Goal: Transaction & Acquisition: Download file/media

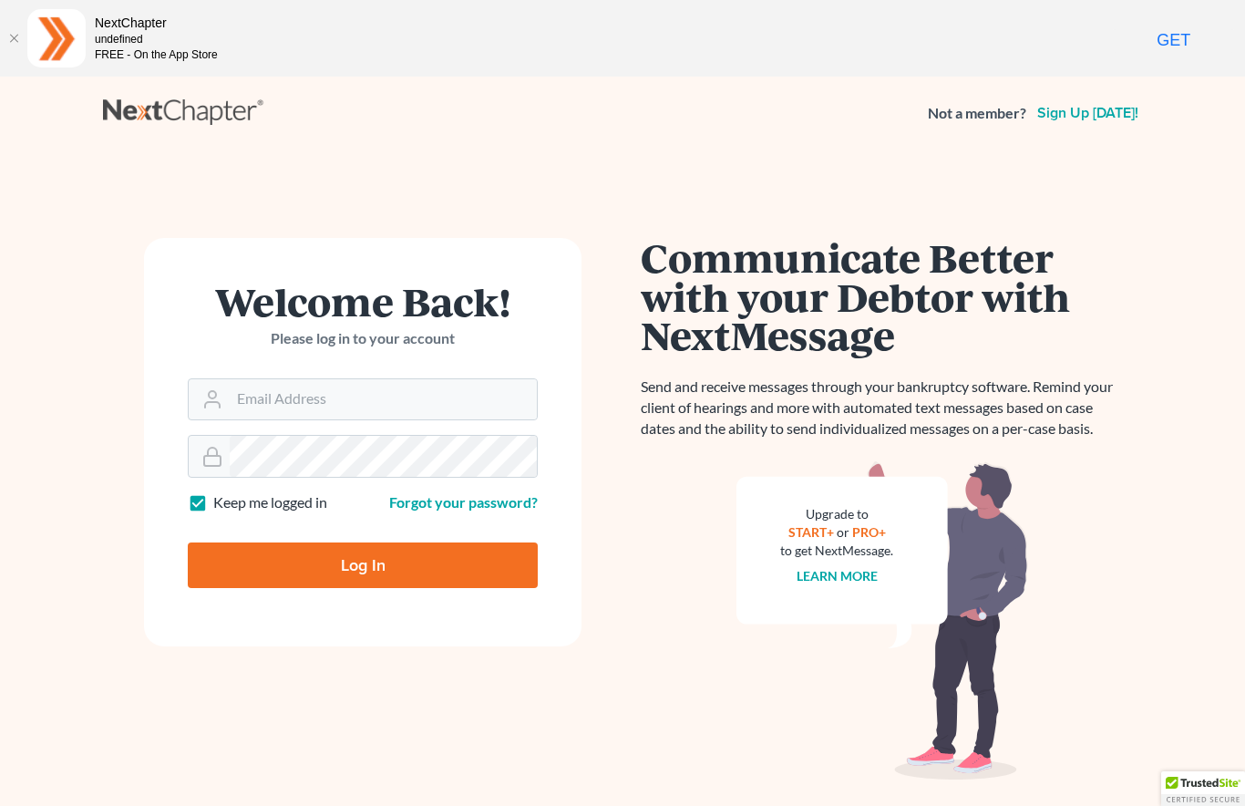
click at [356, 321] on h1 "Welcome Back!" at bounding box center [363, 301] width 350 height 39
click at [397, 414] on input "Email Address" at bounding box center [383, 399] width 307 height 40
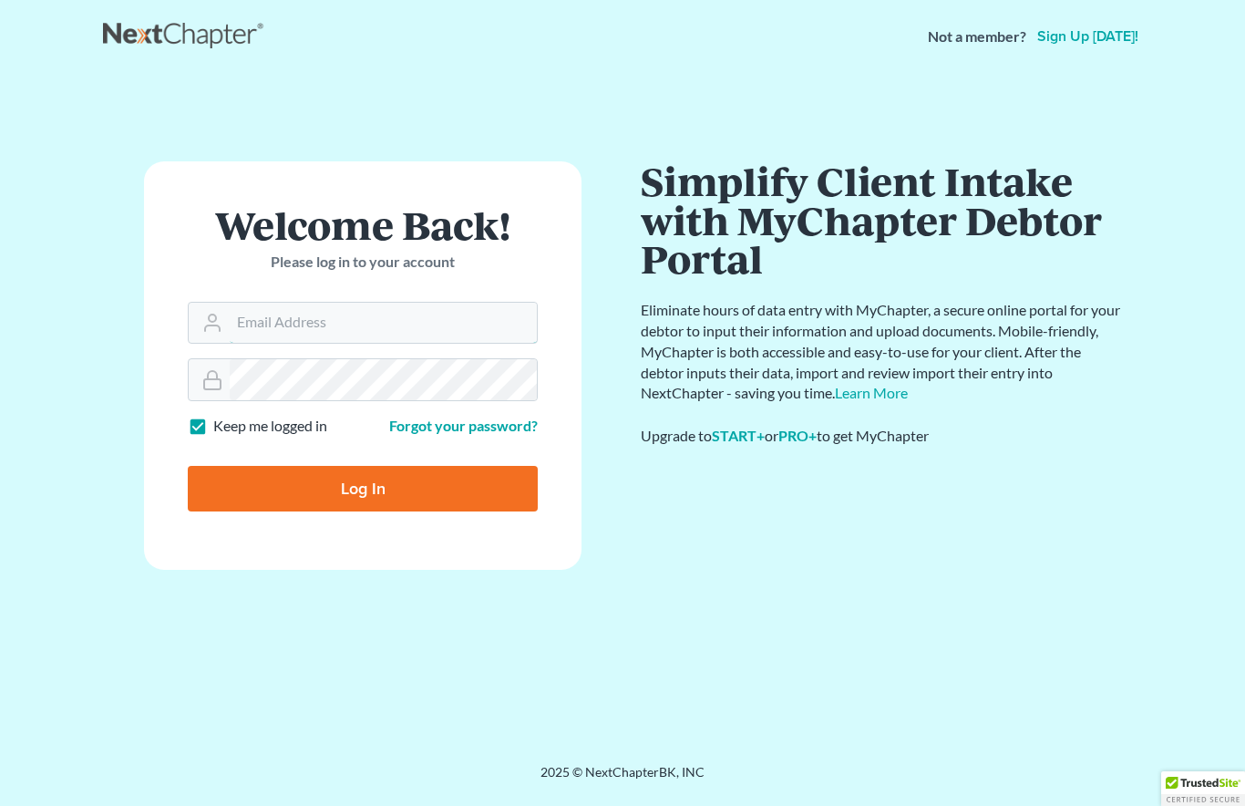
scroll to position [77, 0]
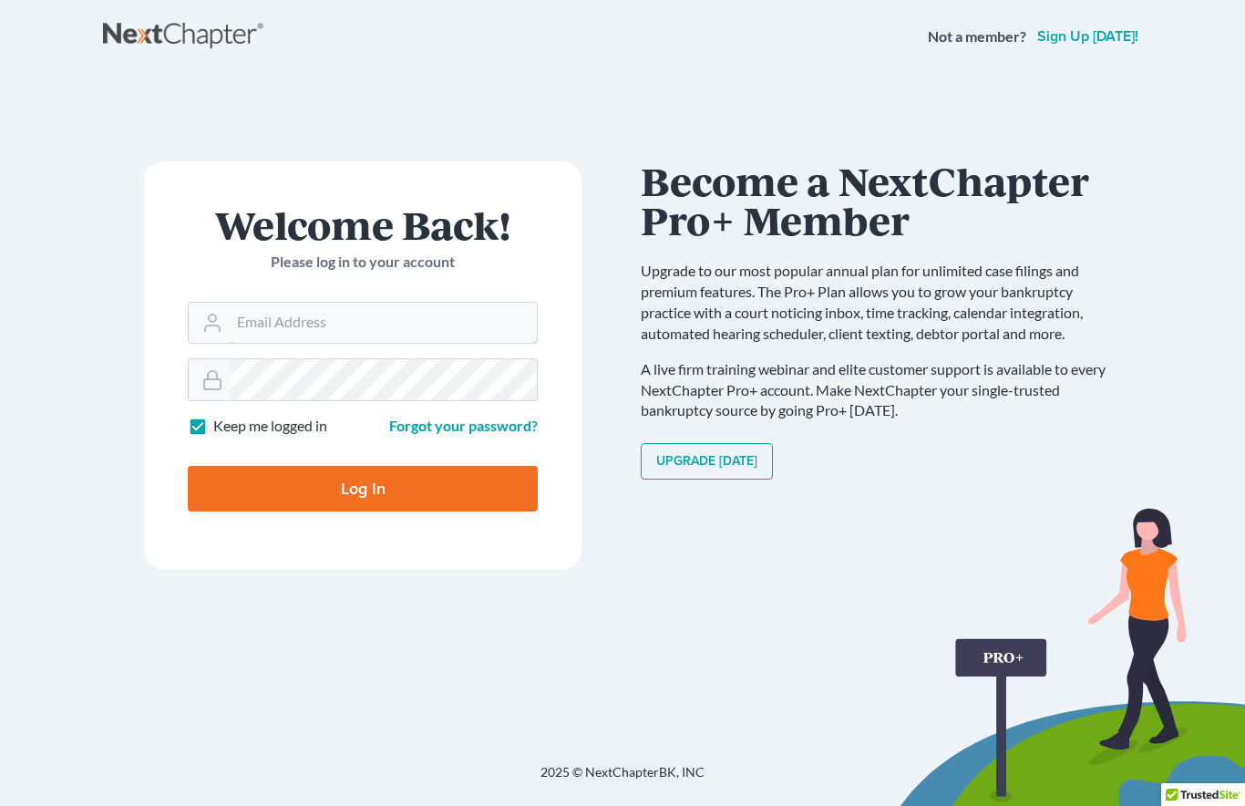
type input "[PERSON_NAME][EMAIL_ADDRESS][DOMAIN_NAME]"
click at [407, 474] on input "Log In" at bounding box center [363, 489] width 350 height 46
type input "Thinking..."
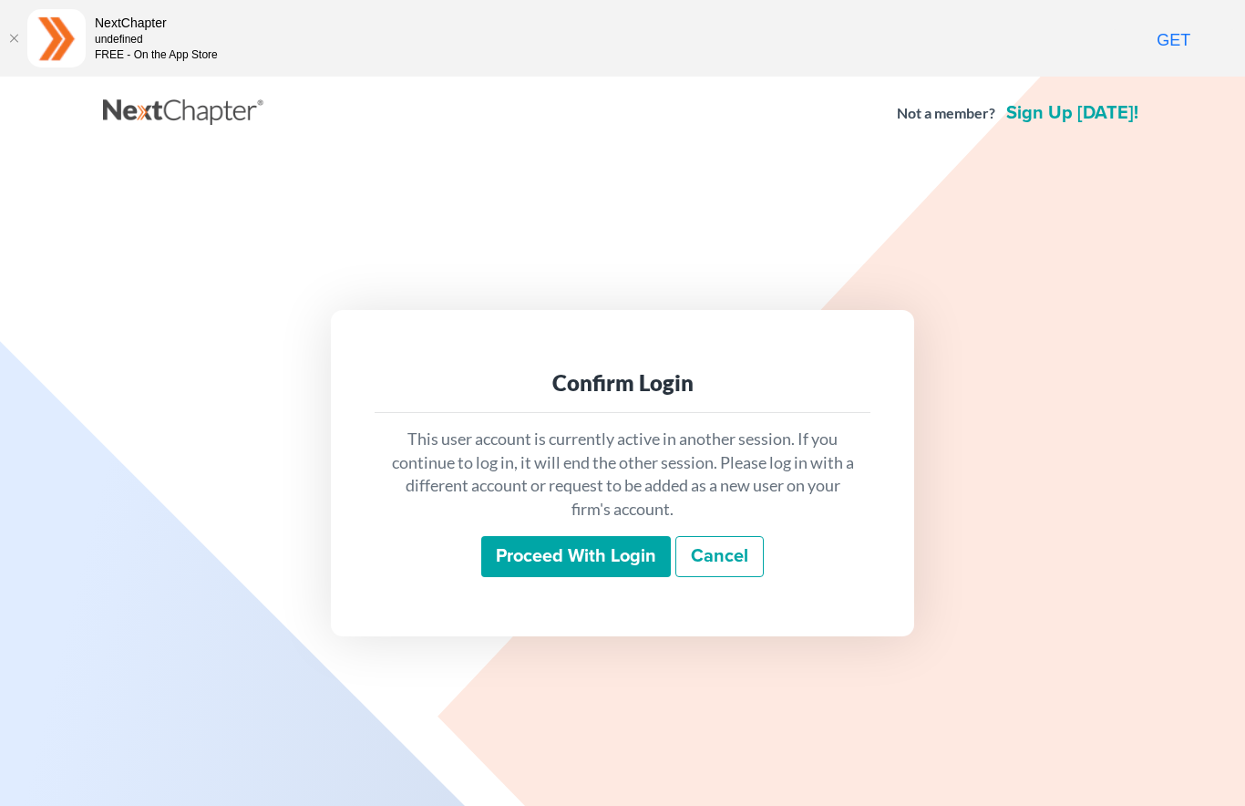
click at [581, 564] on input "Proceed with login" at bounding box center [576, 557] width 190 height 42
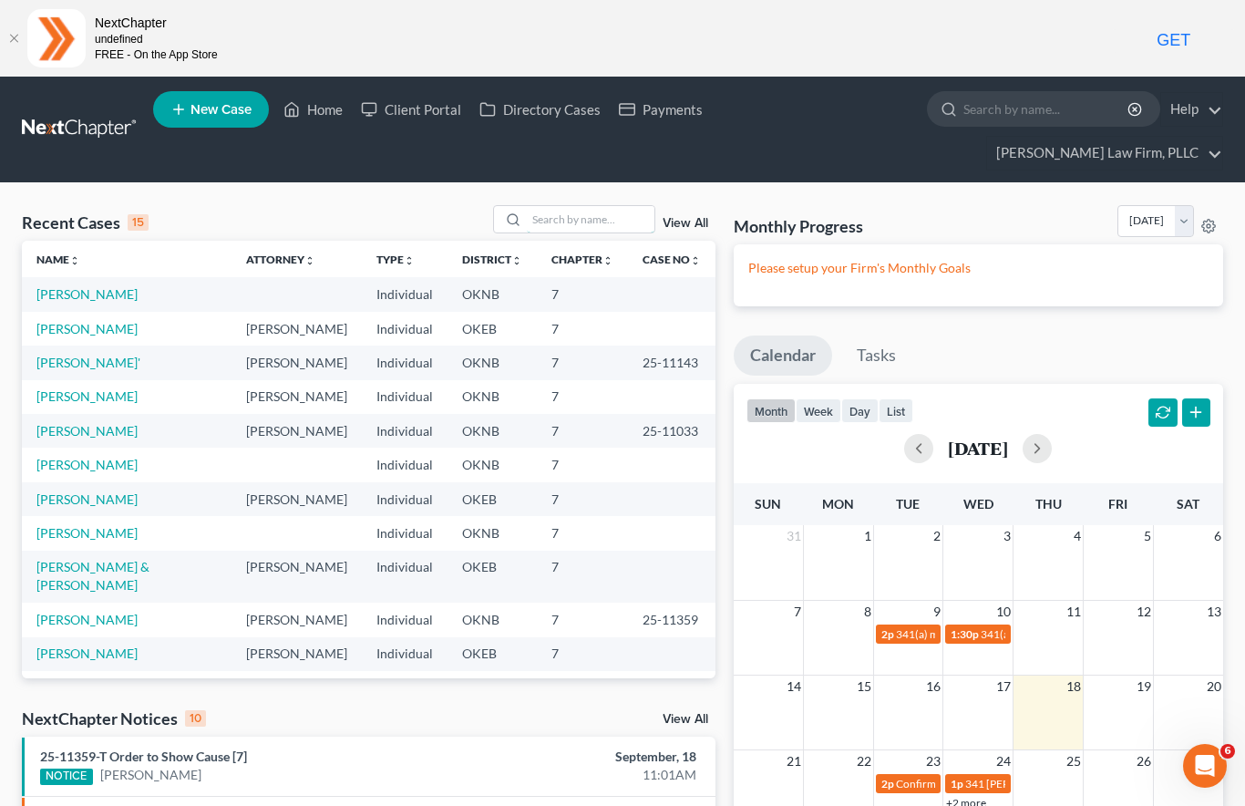
click at [559, 206] on input "search" at bounding box center [591, 219] width 128 height 26
click at [98, 321] on link "Chaffee, Daniel" at bounding box center [86, 328] width 101 height 15
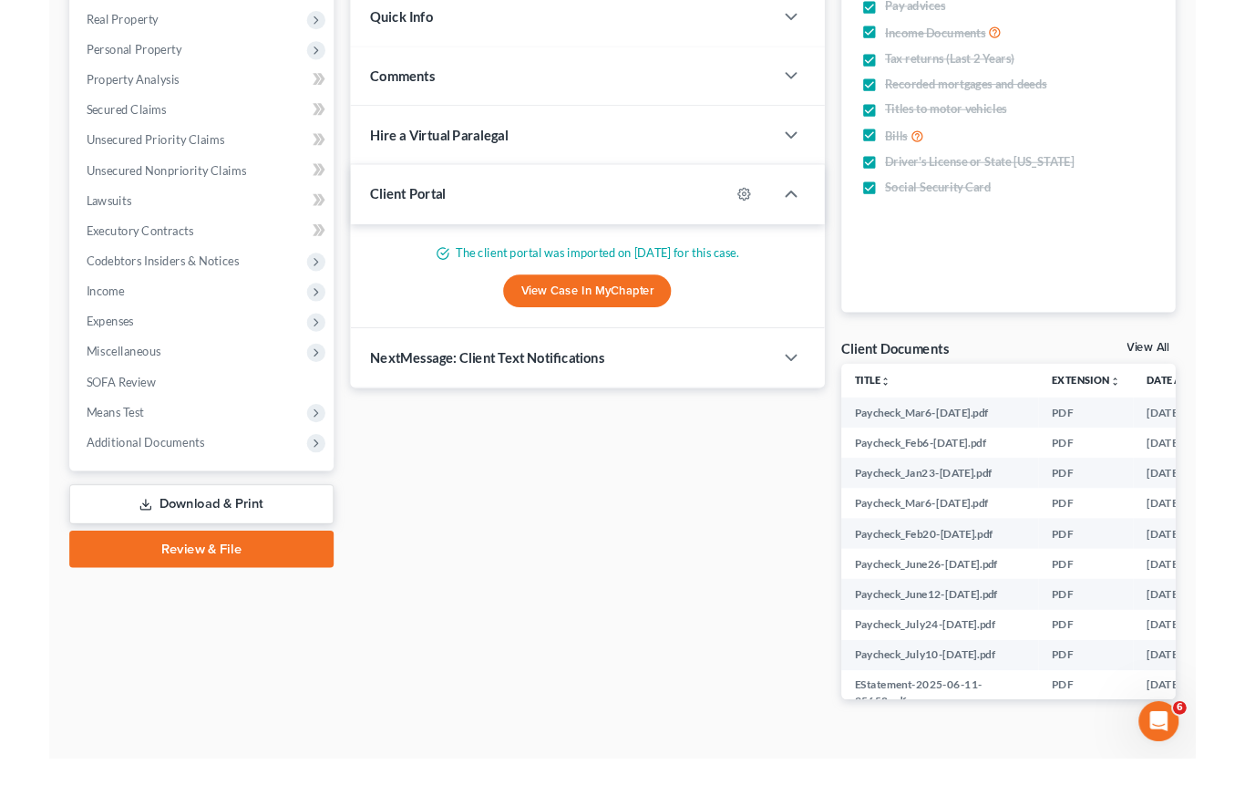
scroll to position [443, 0]
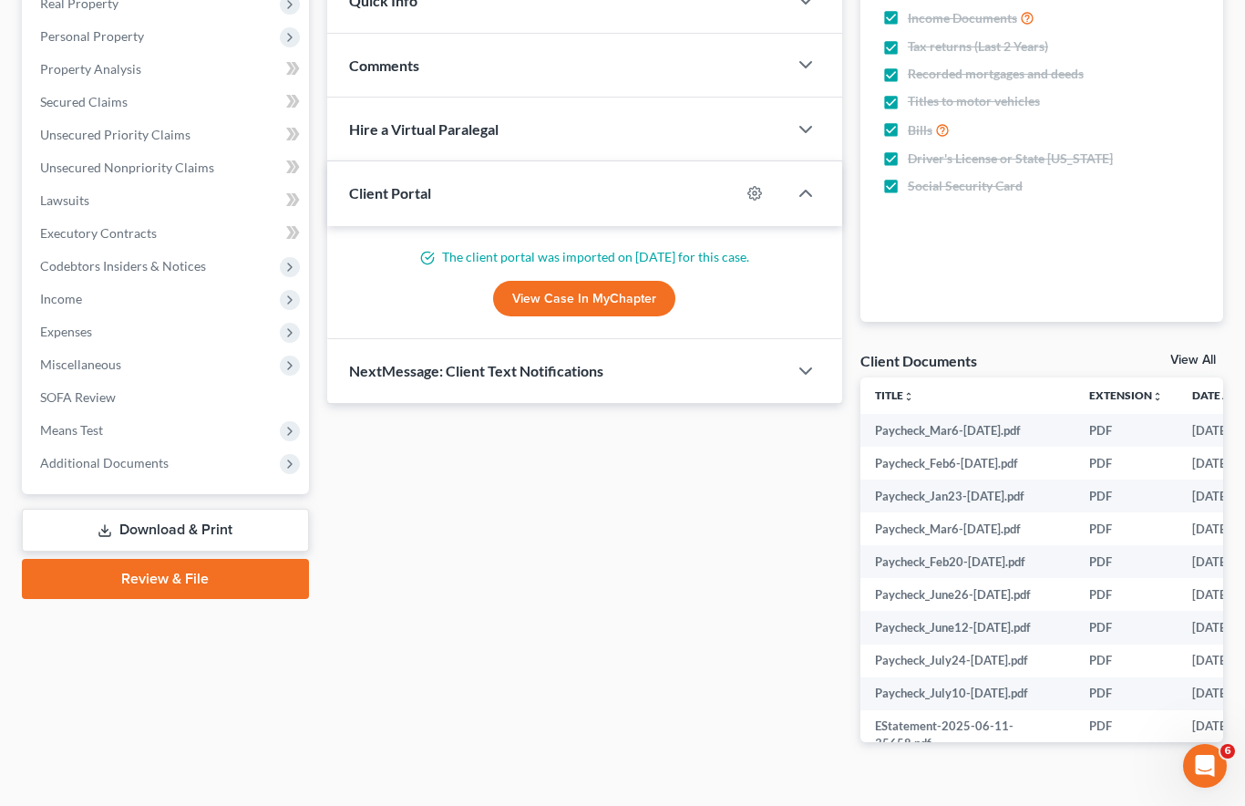
click at [153, 455] on span "Additional Documents" at bounding box center [104, 462] width 129 height 15
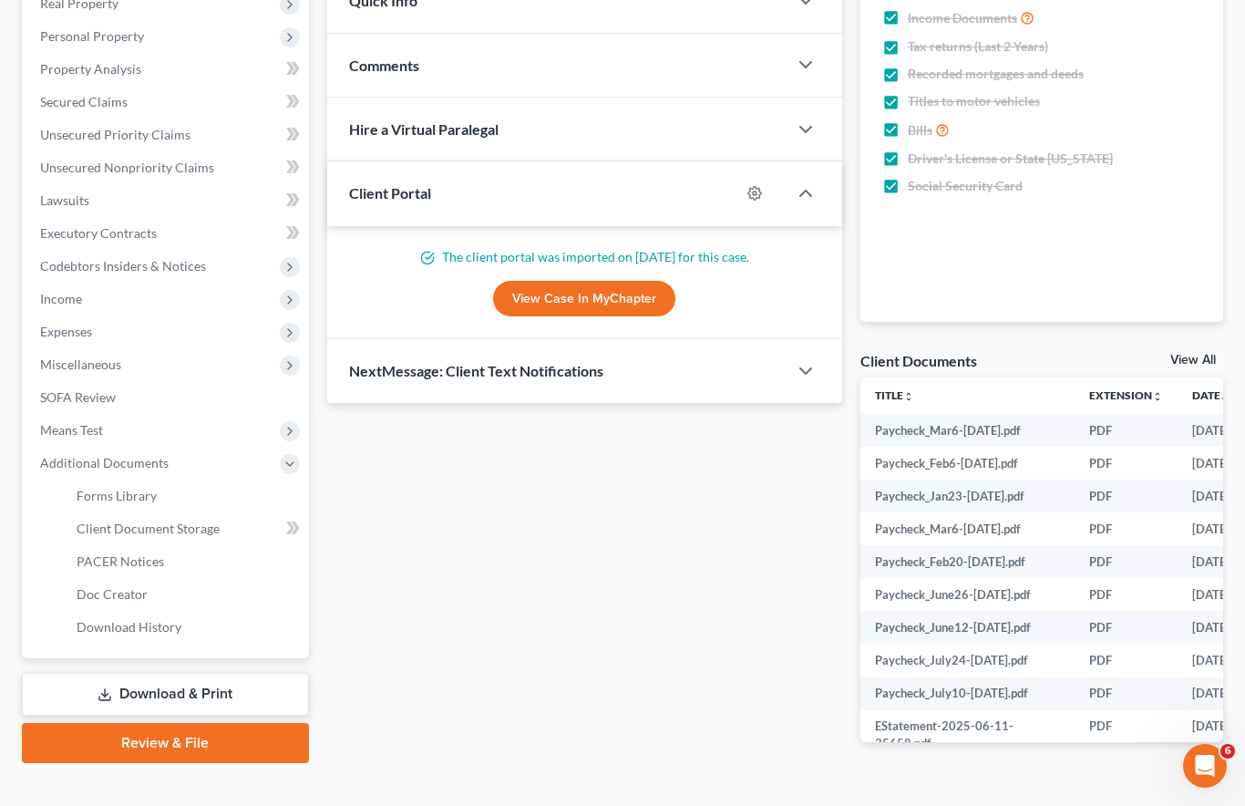
click at [213, 521] on span "Client Document Storage" at bounding box center [148, 528] width 143 height 15
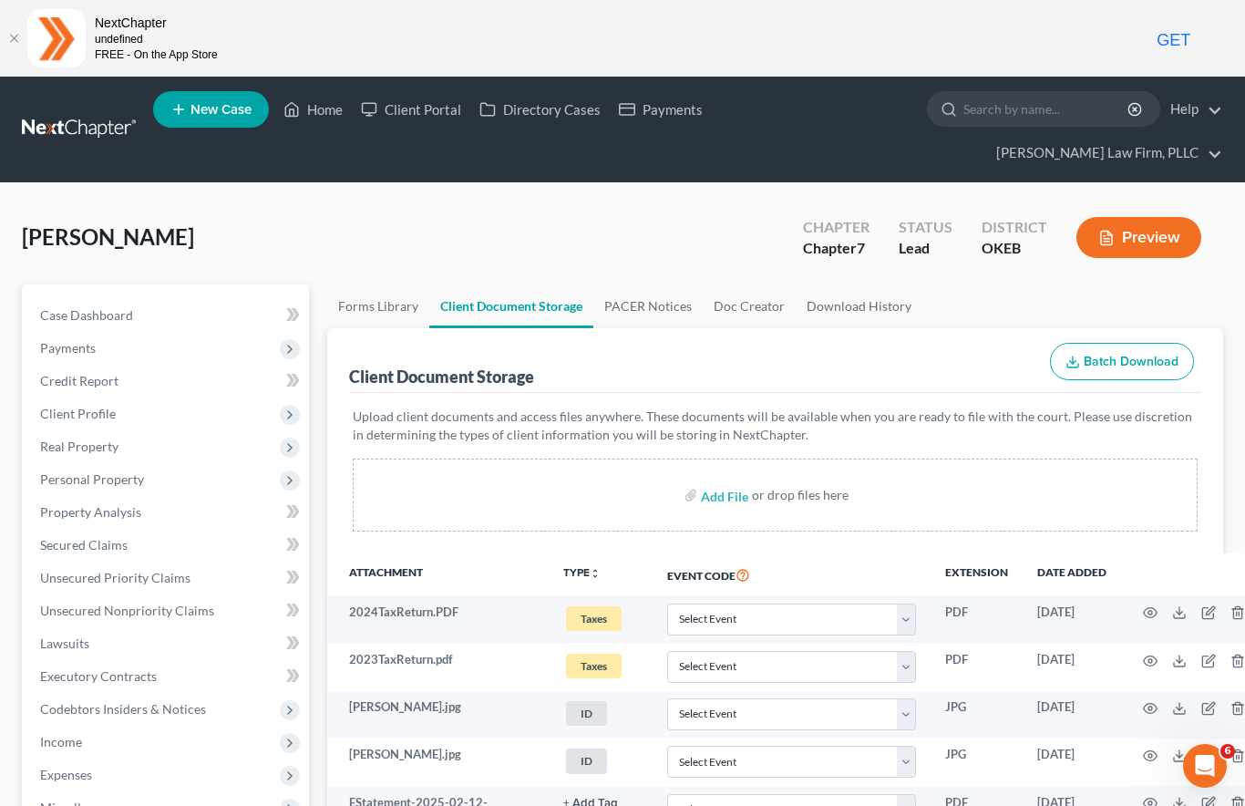
click at [1143, 605] on icon "button" at bounding box center [1150, 612] width 15 height 15
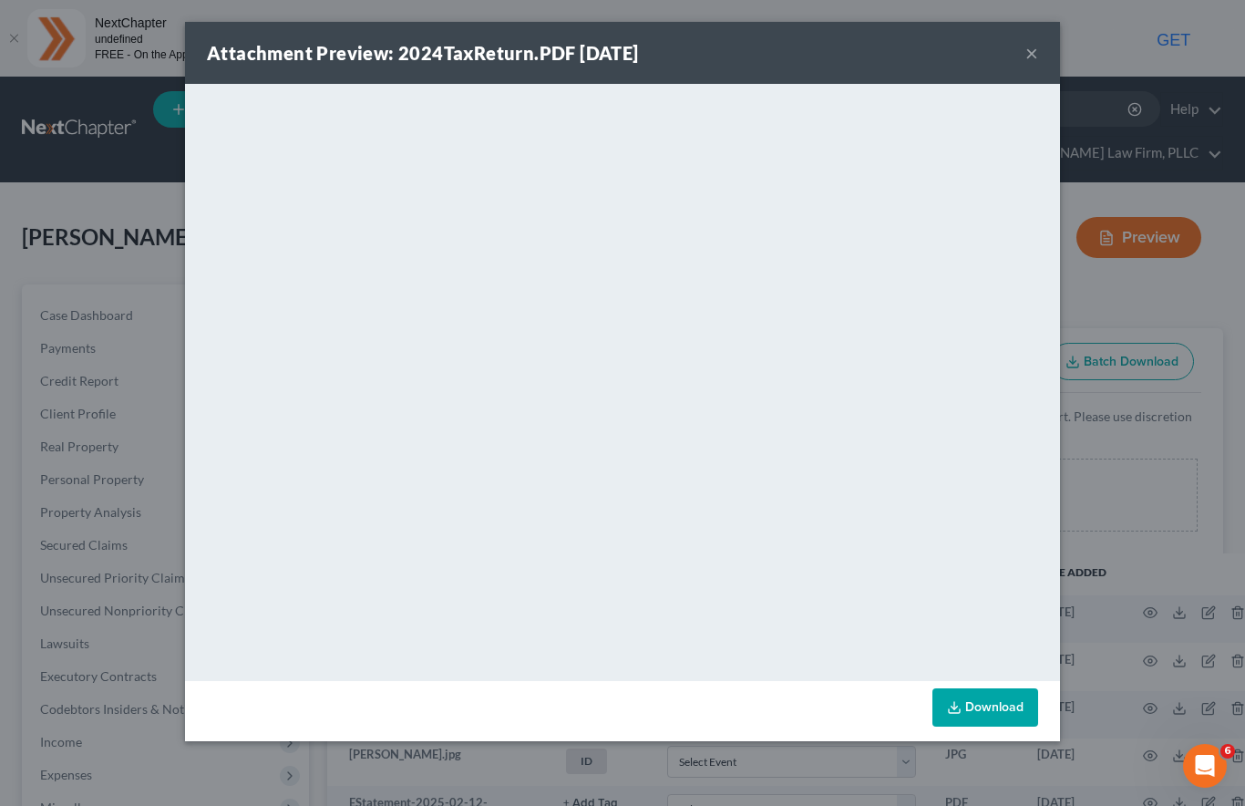
click at [980, 723] on link "Download" at bounding box center [986, 707] width 106 height 38
